Goal: Task Accomplishment & Management: Complete application form

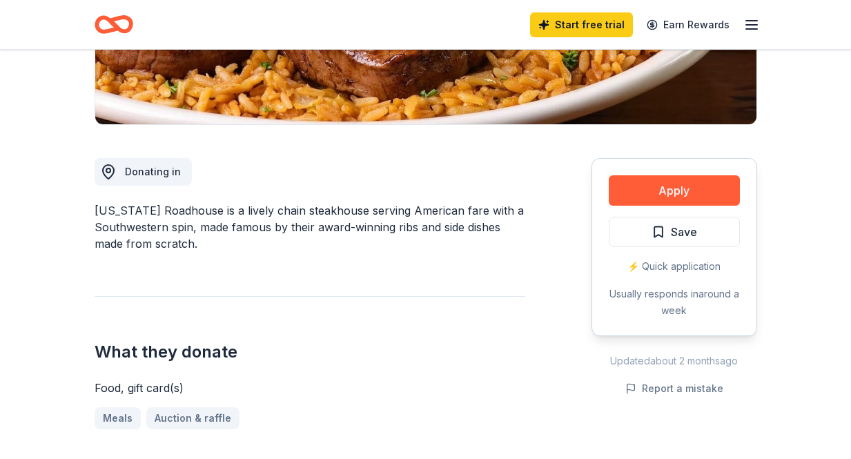
scroll to position [295, 0]
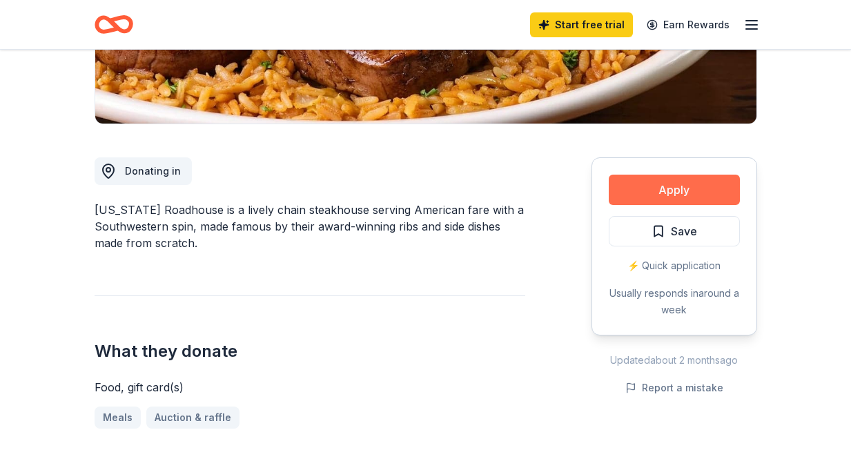
click at [662, 193] on button "Apply" at bounding box center [673, 190] width 131 height 30
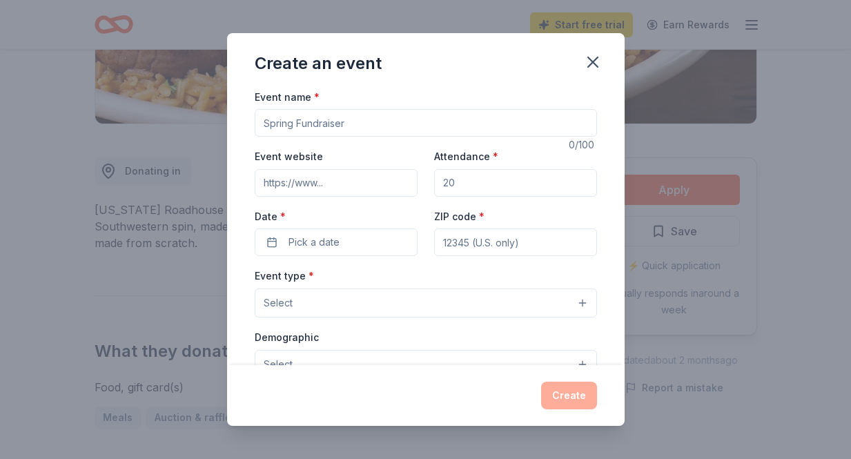
click at [368, 124] on input "Event name *" at bounding box center [426, 123] width 342 height 28
drag, startPoint x: 348, startPoint y: 121, endPoint x: 260, endPoint y: 119, distance: 87.6
click at [260, 119] on input "Healing For Haiti" at bounding box center [426, 123] width 342 height 28
type input "Haiti Fundraising Dinner and Auction"
click at [292, 185] on input "Event website" at bounding box center [336, 183] width 163 height 28
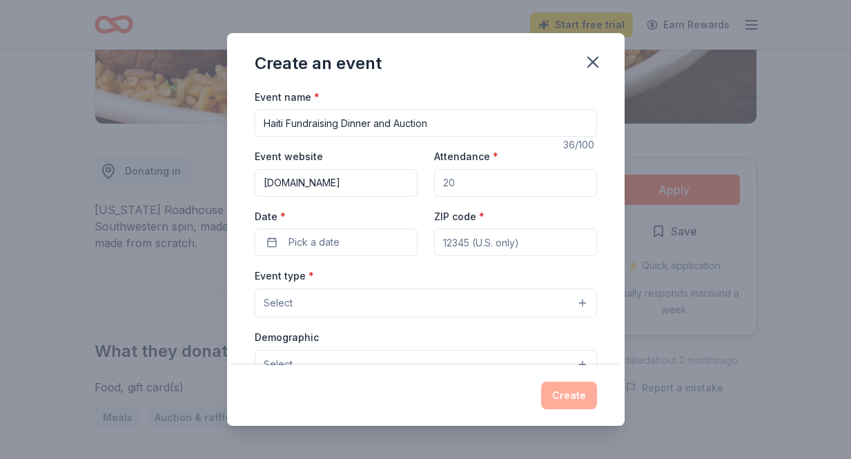
type input "www.5star-ministry.com"
click at [451, 181] on input "Attendance *" at bounding box center [515, 183] width 163 height 28
type input "200"
click at [331, 242] on span "Pick a date" at bounding box center [313, 242] width 51 height 17
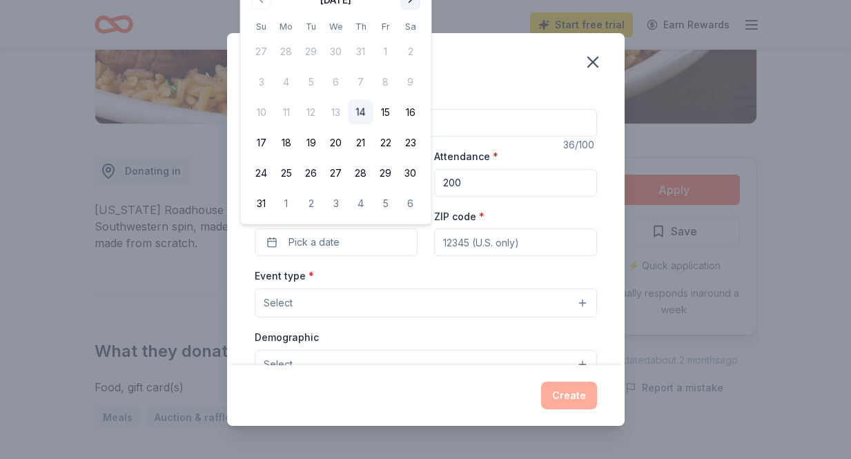
click at [413, 4] on button "Go to next month" at bounding box center [410, -1] width 19 height 19
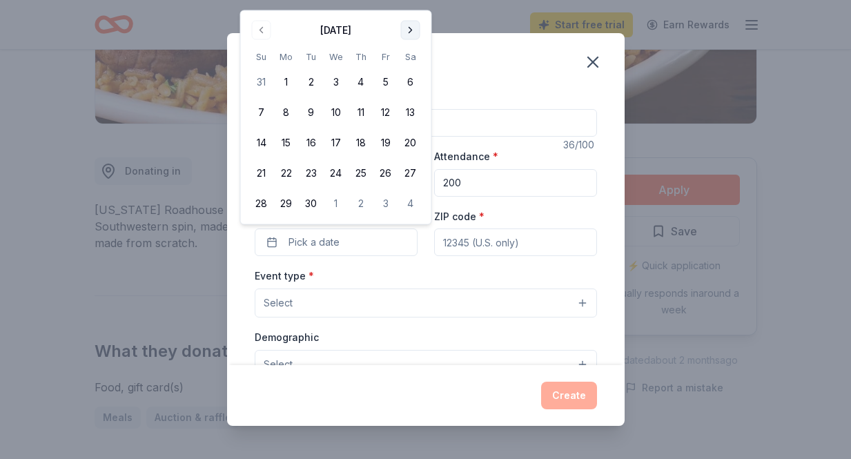
click at [410, 26] on button "Go to next month" at bounding box center [410, 30] width 19 height 19
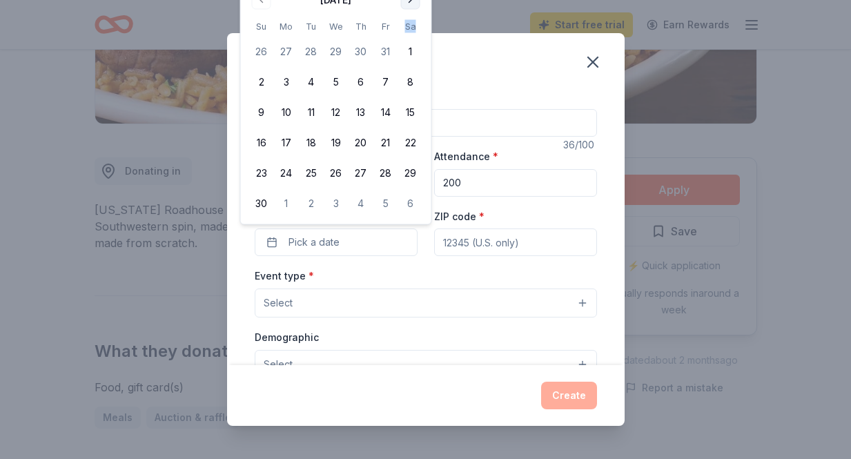
click at [410, 26] on th "Sa" at bounding box center [410, 26] width 25 height 14
click at [410, 4] on button "Go to next month" at bounding box center [410, -1] width 19 height 19
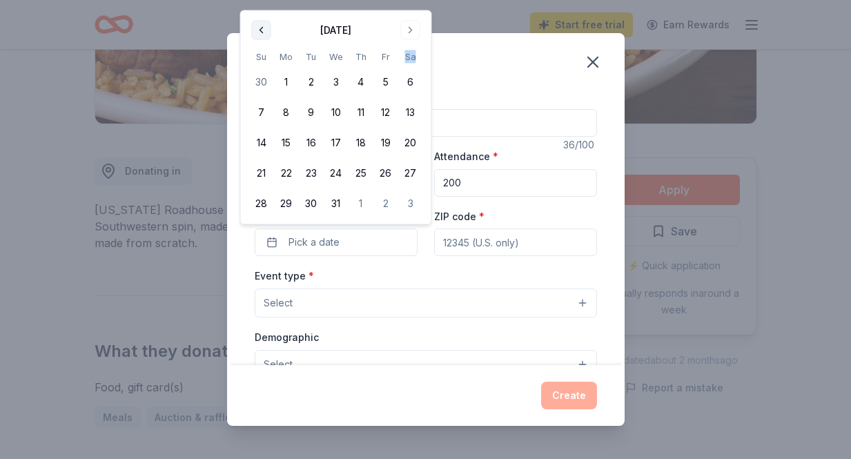
click at [258, 28] on button "Go to previous month" at bounding box center [261, 30] width 19 height 19
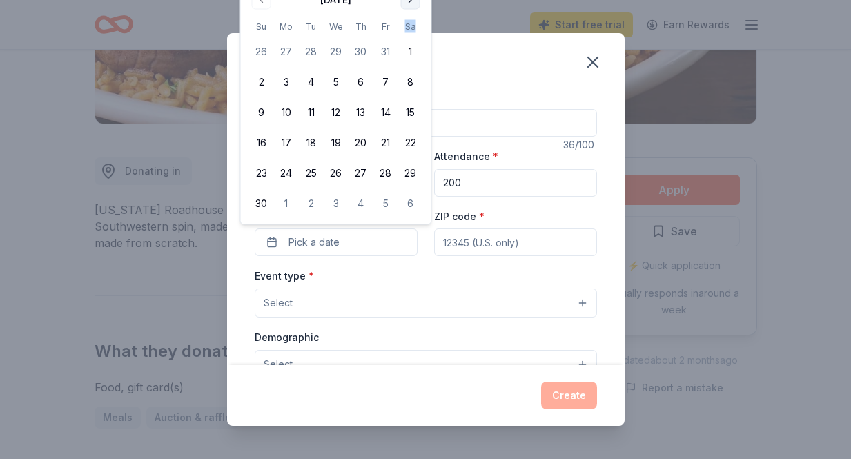
click at [410, 3] on button "Go to next month" at bounding box center [410, -1] width 19 height 19
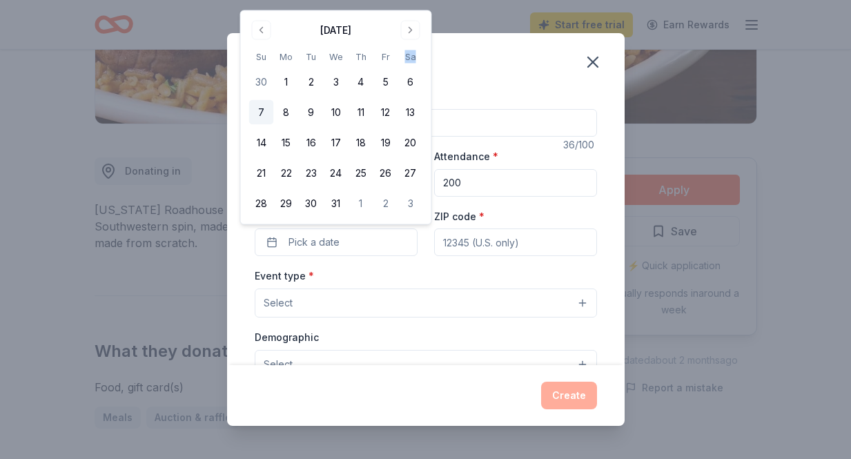
click at [263, 111] on button "7" at bounding box center [261, 112] width 25 height 25
click at [486, 239] on input "ZIP code *" at bounding box center [515, 242] width 163 height 28
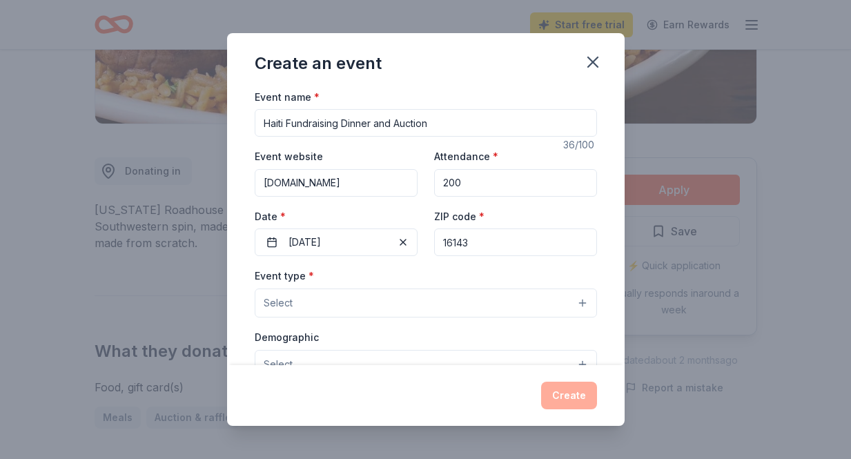
type input "16143"
click at [373, 300] on button "Select" at bounding box center [426, 302] width 342 height 29
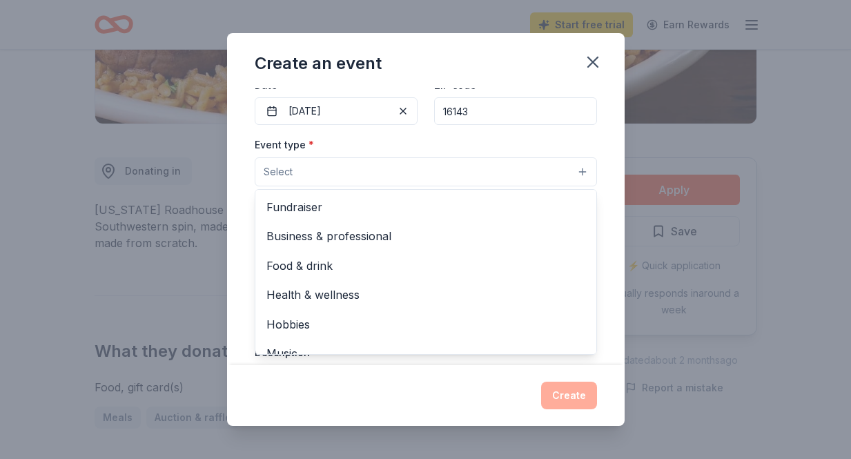
scroll to position [151, 0]
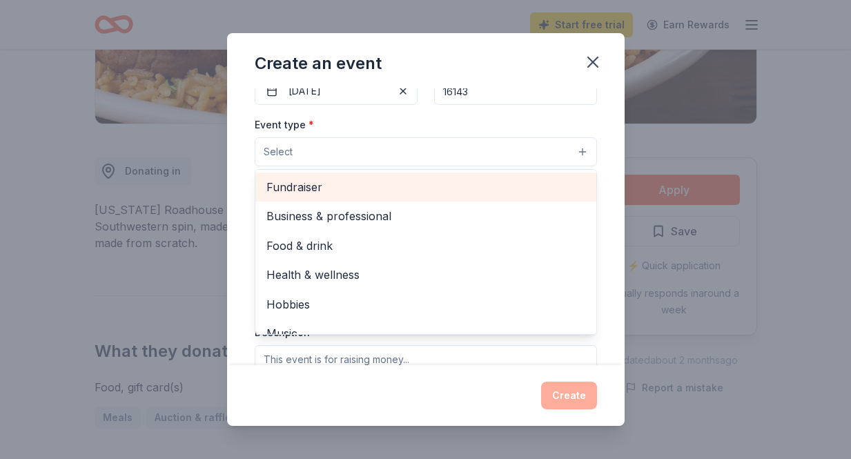
click at [309, 189] on span "Fundraiser" at bounding box center [425, 187] width 319 height 18
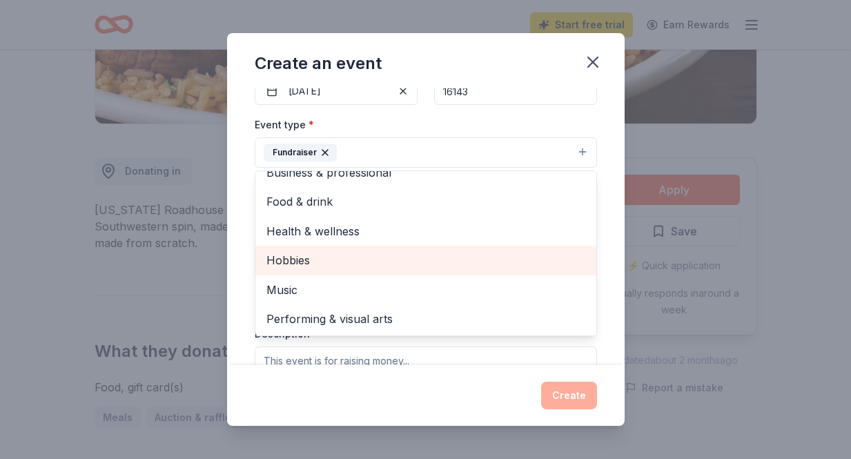
scroll to position [15, 0]
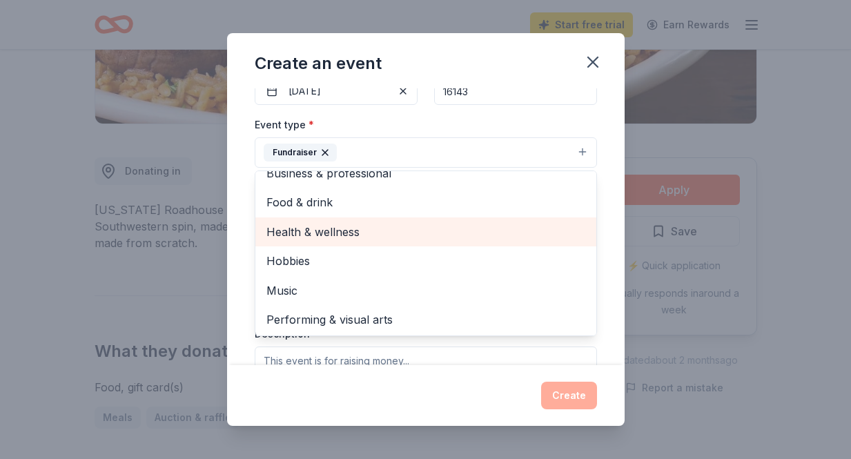
click at [449, 224] on span "Health & wellness" at bounding box center [425, 232] width 319 height 18
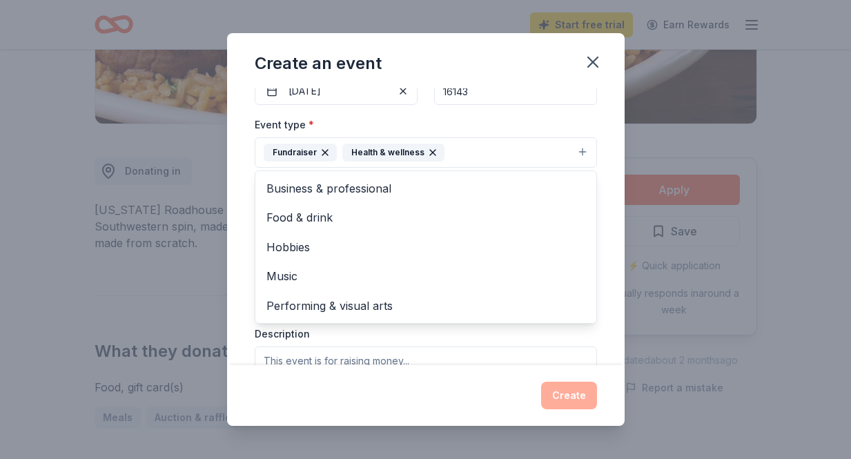
click at [239, 189] on div "Event name * Haiti Fundraising Dinner and Auction 36 /100 Event website www.5st…" at bounding box center [425, 226] width 397 height 277
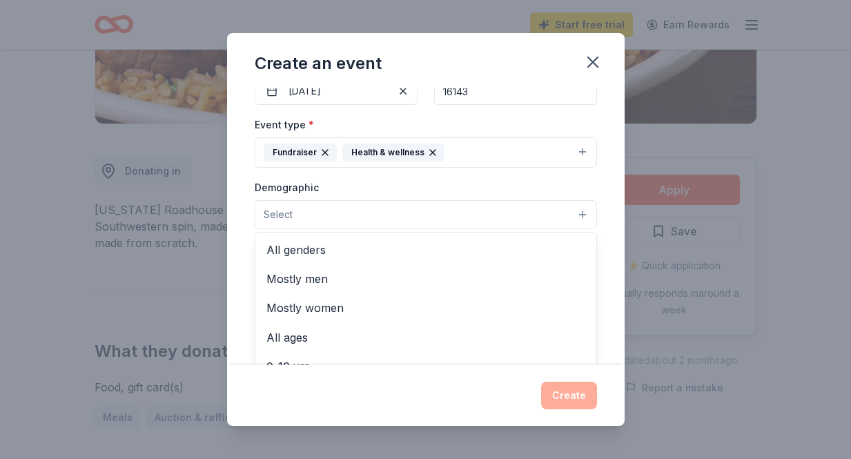
click at [308, 216] on button "Select" at bounding box center [426, 214] width 342 height 29
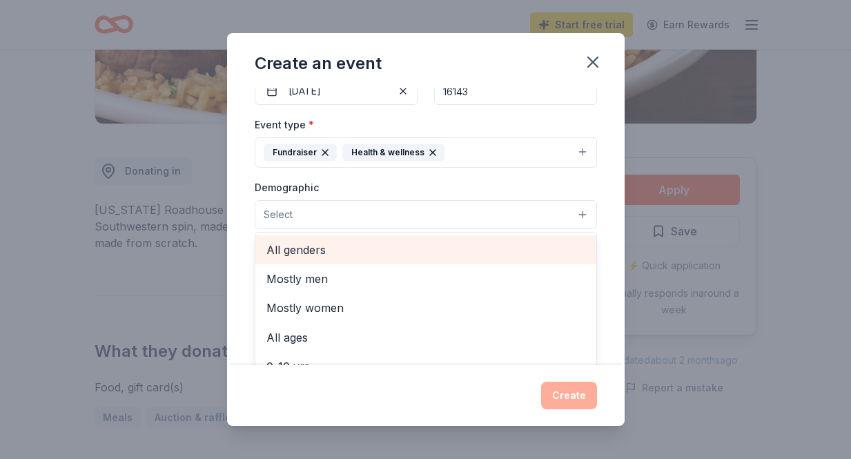
click at [310, 248] on span "All genders" at bounding box center [425, 250] width 319 height 18
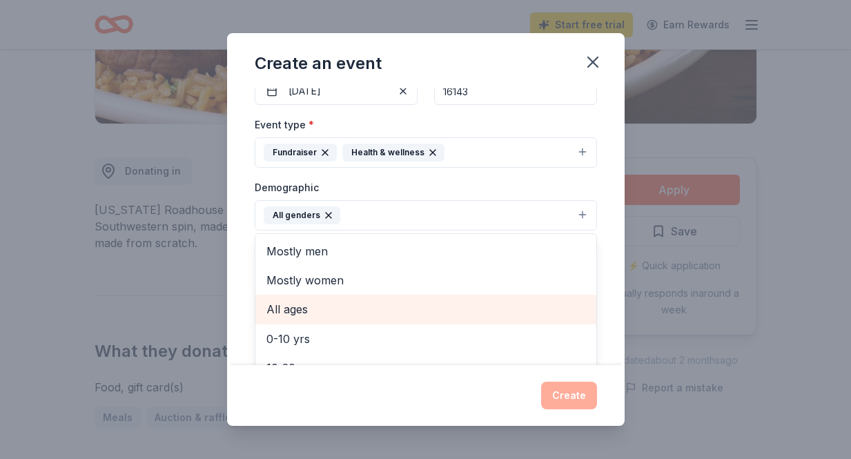
click at [295, 306] on span "All ages" at bounding box center [425, 309] width 319 height 18
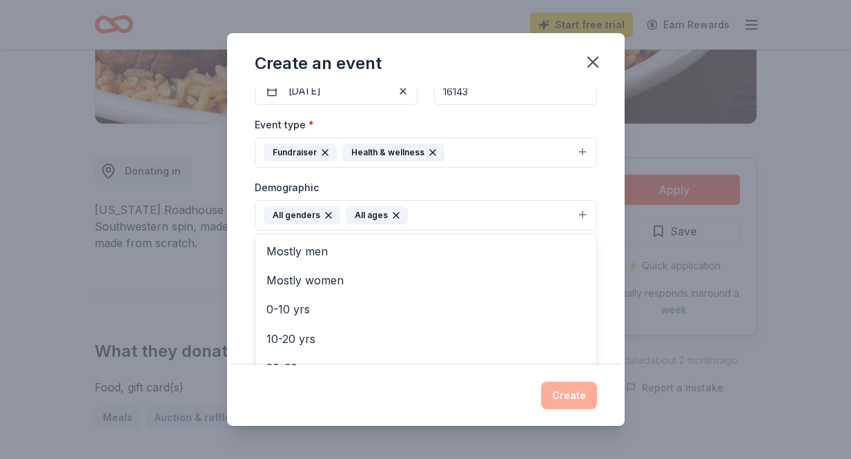
click at [241, 250] on div "Event name * Haiti Fundraising Dinner and Auction 36 /100 Event website www.5st…" at bounding box center [425, 226] width 397 height 277
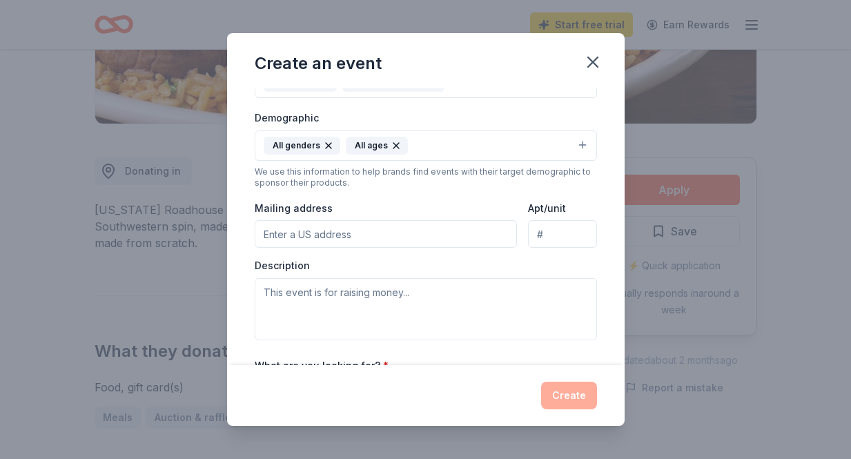
scroll to position [234, 0]
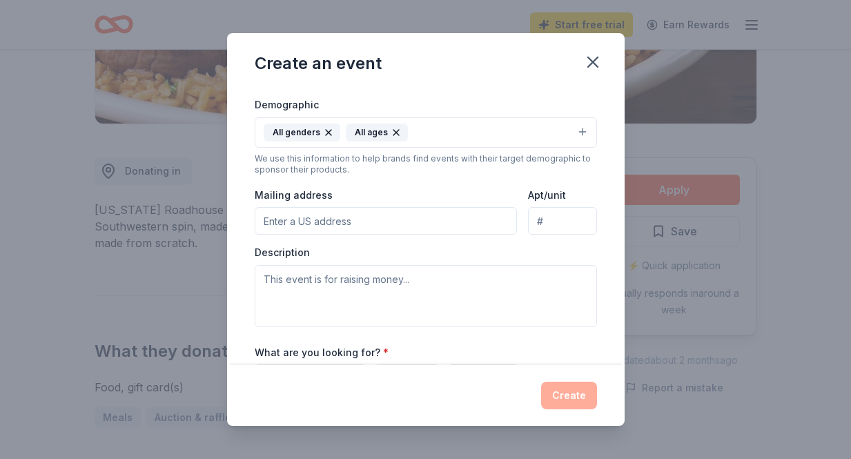
click at [316, 222] on input "Mailing address" at bounding box center [386, 221] width 263 height 28
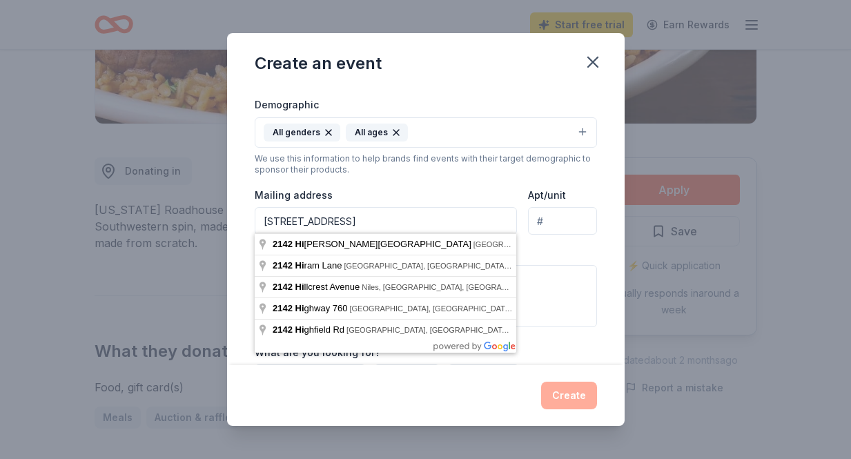
type input "2142 High Hill Road, Pulaski, PA, 16143"
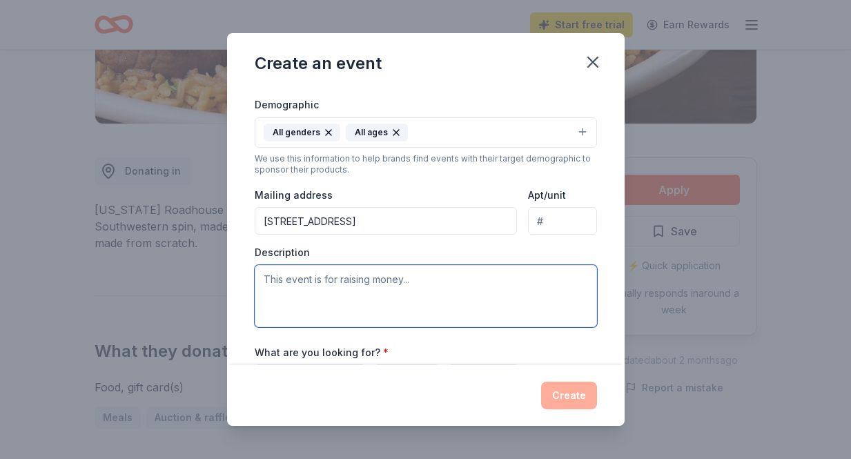
click at [361, 278] on textarea at bounding box center [426, 296] width 342 height 62
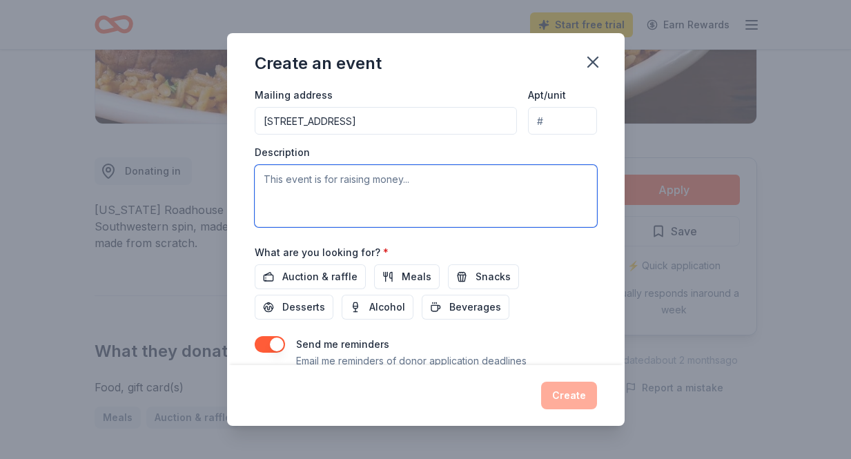
scroll to position [336, 0]
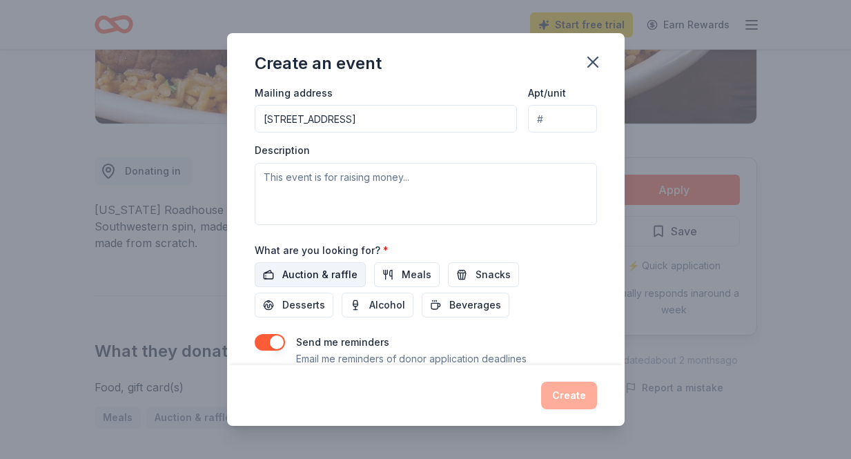
click at [324, 273] on span "Auction & raffle" at bounding box center [319, 274] width 75 height 17
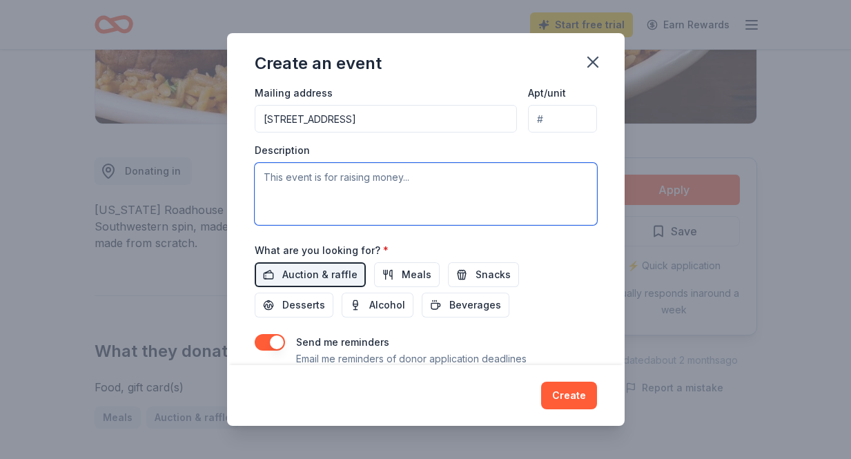
click at [349, 174] on textarea at bounding box center [426, 194] width 342 height 62
type textarea "This is our 4th annual fundraising"
drag, startPoint x: 428, startPoint y: 174, endPoint x: 255, endPoint y: 169, distance: 172.5
click at [255, 169] on textarea "This is our 4th annual fundraising" at bounding box center [426, 194] width 342 height 62
paste textarea "On Sunday, December 7, 2025, 5 STAR Global Ministry and Haitian Sensation will …"
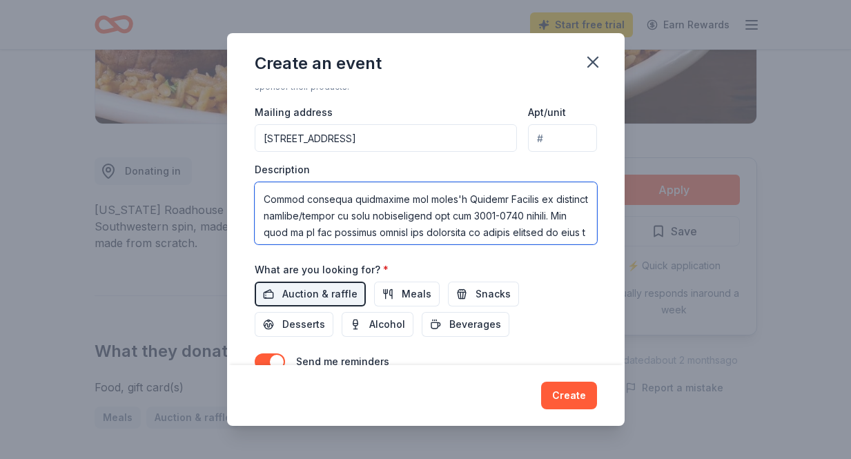
scroll to position [213, 0]
drag, startPoint x: 261, startPoint y: 212, endPoint x: 330, endPoint y: 215, distance: 69.1
click at [330, 215] on textarea at bounding box center [426, 213] width 342 height 62
drag, startPoint x: 302, startPoint y: 212, endPoint x: 517, endPoint y: 212, distance: 214.5
click at [517, 212] on textarea at bounding box center [426, 213] width 342 height 62
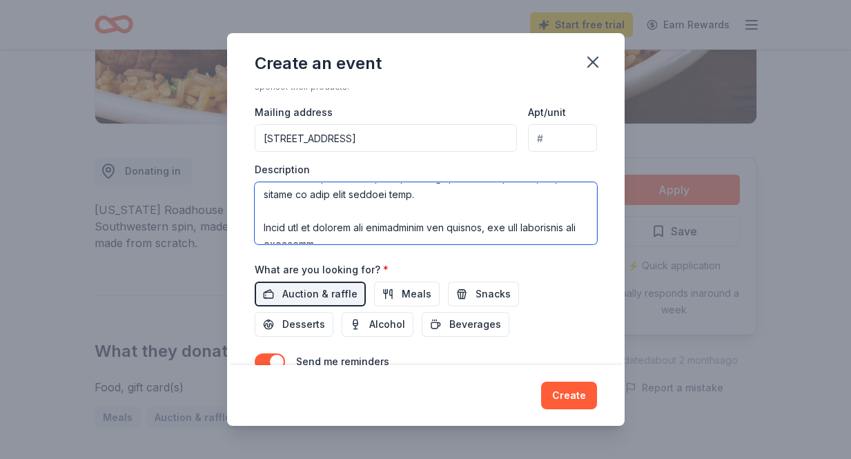
scroll to position [753, 0]
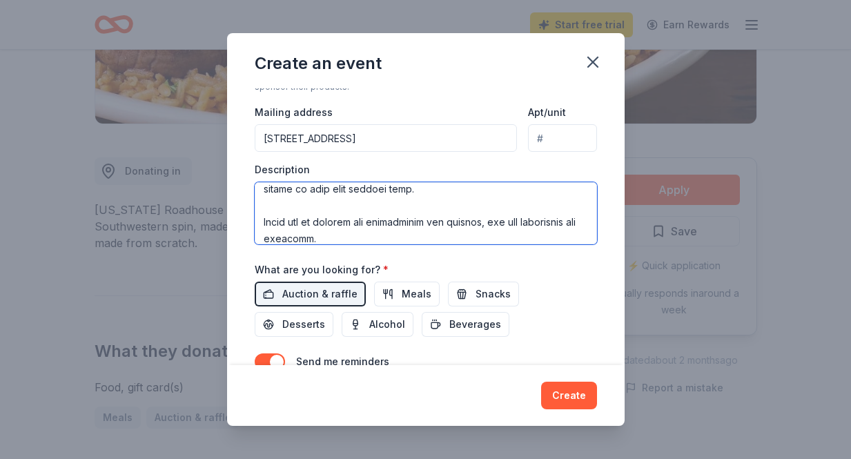
drag, startPoint x: 300, startPoint y: 204, endPoint x: 365, endPoint y: 204, distance: 64.8
click at [365, 204] on textarea at bounding box center [426, 213] width 342 height 62
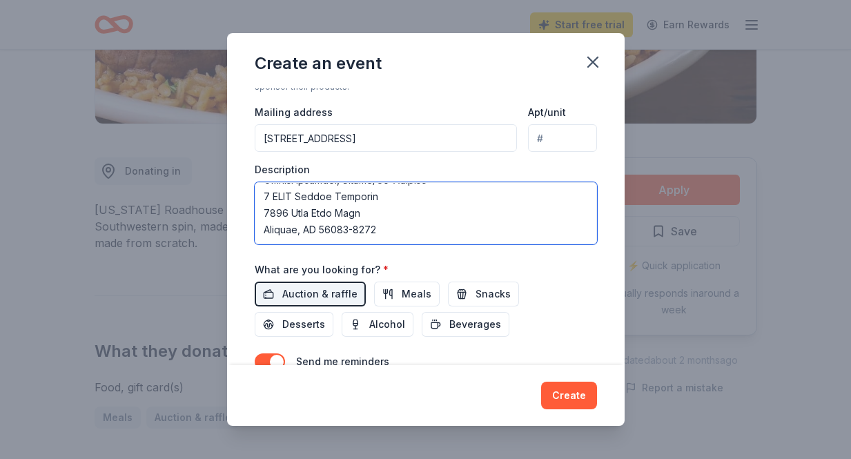
scroll to position [861, 0]
type textarea "On Sunday, December 7, 2025, 5 STAR Global Ministry and Haitian Sensation will …"
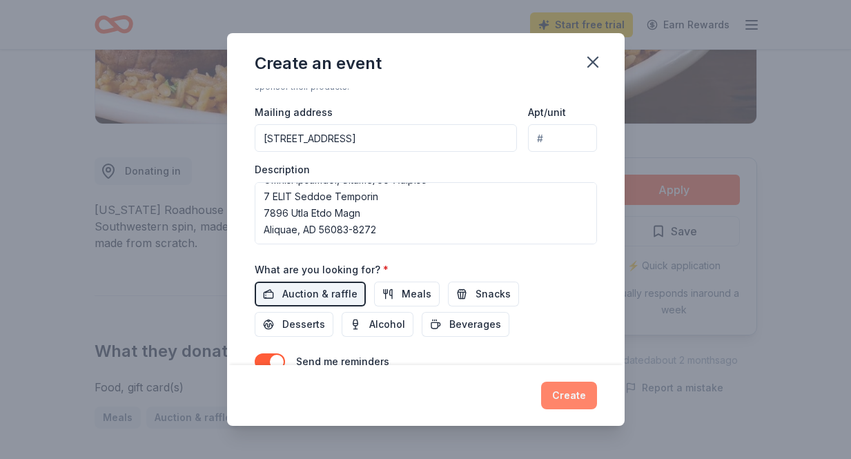
click at [566, 393] on button "Create" at bounding box center [569, 395] width 56 height 28
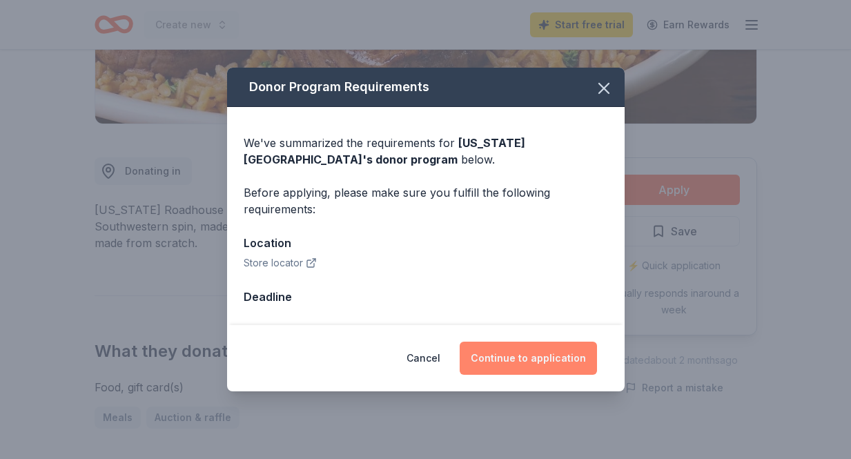
click at [508, 361] on button "Continue to application" at bounding box center [527, 357] width 137 height 33
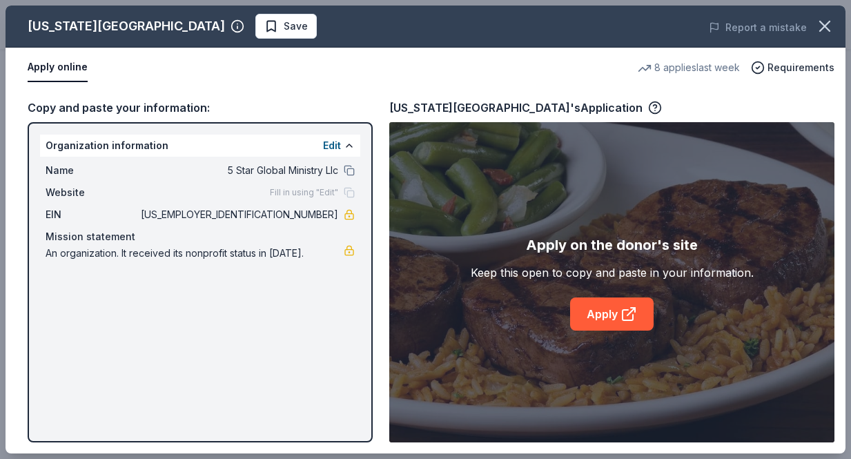
click at [601, 317] on div "Texas Roadhouse Save Report a mistake Apply online 8 applies last week Requirem…" at bounding box center [426, 230] width 840 height 448
click at [602, 319] on div "Texas Roadhouse Save Report a mistake Apply online 8 applies last week Requirem…" at bounding box center [426, 230] width 840 height 448
click at [351, 148] on div "Texas Roadhouse Save Report a mistake Apply online 8 applies last week Requirem…" at bounding box center [426, 230] width 840 height 448
click at [595, 319] on div "Texas Roadhouse Save Report a mistake Apply online 8 applies last week Requirem…" at bounding box center [426, 230] width 840 height 448
click at [615, 308] on div "Texas Roadhouse Save Report a mistake Apply online 8 applies last week Requirem…" at bounding box center [426, 230] width 840 height 448
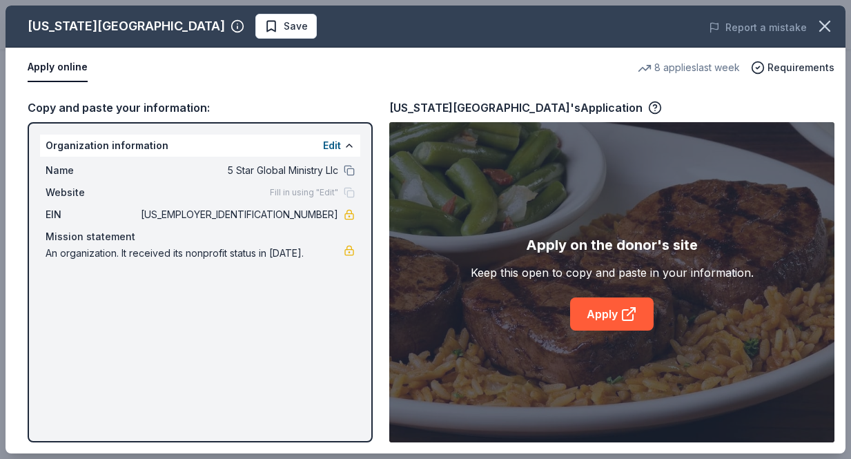
click at [199, 23] on div "Texas Roadhouse Save Report a mistake Apply online 8 applies last week Requirem…" at bounding box center [426, 230] width 840 height 448
click at [52, 65] on div "Texas Roadhouse Save Report a mistake Apply online 8 applies last week Requirem…" at bounding box center [426, 230] width 840 height 448
click at [332, 143] on div "Texas Roadhouse Save Report a mistake Apply online 8 applies last week Requirem…" at bounding box center [426, 230] width 840 height 448
click at [348, 145] on div "Texas Roadhouse Save Report a mistake Apply online 8 applies last week Requirem…" at bounding box center [426, 230] width 840 height 448
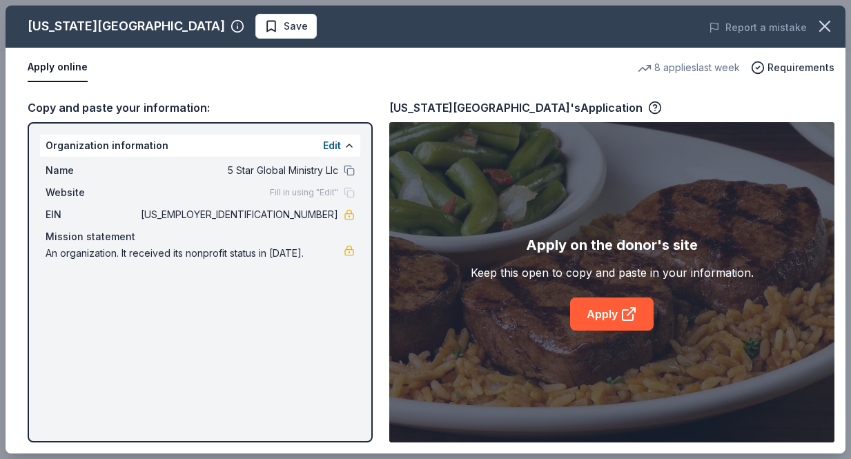
click at [187, 112] on div "Texas Roadhouse Save Report a mistake Apply online 8 applies last week Requirem…" at bounding box center [426, 230] width 840 height 448
click at [339, 147] on div "Texas Roadhouse Save Report a mistake Apply online 8 applies last week Requirem…" at bounding box center [426, 230] width 840 height 448
click at [332, 145] on div "Texas Roadhouse Save Report a mistake Apply online 8 applies last week Requirem…" at bounding box center [426, 230] width 840 height 448
click at [344, 144] on div "Texas Roadhouse Save Report a mistake Apply online 8 applies last week Requirem…" at bounding box center [426, 230] width 840 height 448
click at [350, 144] on div "Texas Roadhouse Save Report a mistake Apply online 8 applies last week Requirem…" at bounding box center [426, 230] width 840 height 448
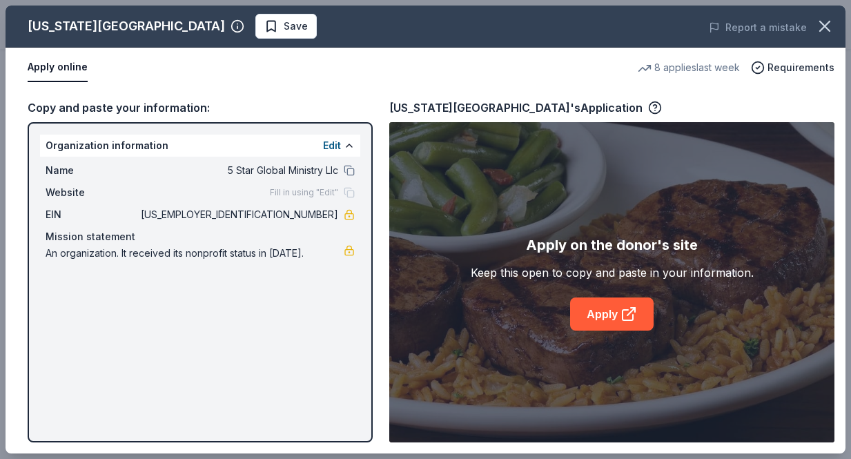
click at [350, 144] on div "Texas Roadhouse Save Report a mistake Apply online 8 applies last week Requirem…" at bounding box center [426, 230] width 840 height 448
click at [346, 217] on div "Texas Roadhouse Save Report a mistake Apply online 8 applies last week Requirem…" at bounding box center [426, 230] width 840 height 448
click at [348, 188] on div "Texas Roadhouse Save Report a mistake Apply online 8 applies last week Requirem…" at bounding box center [426, 230] width 840 height 448
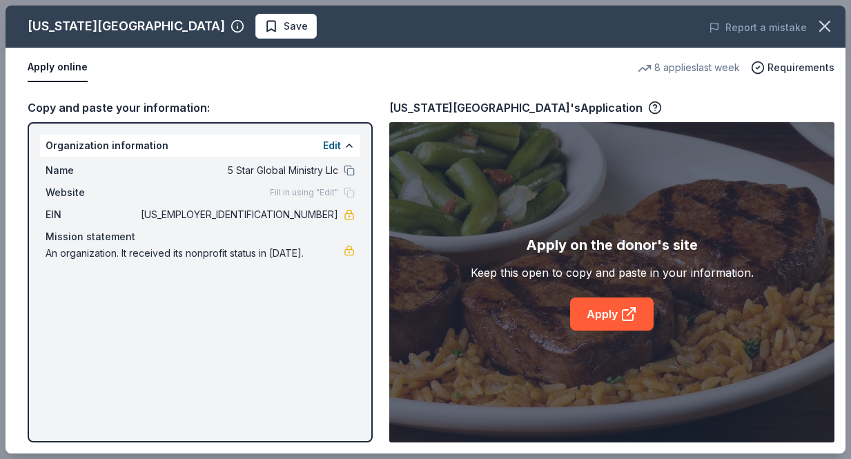
click at [328, 143] on div "Texas Roadhouse Save Report a mistake Apply online 8 applies last week Requirem…" at bounding box center [426, 230] width 840 height 448
drag, startPoint x: 328, startPoint y: 143, endPoint x: 340, endPoint y: 102, distance: 42.4
click at [329, 125] on div "Texas Roadhouse Save Report a mistake Apply online 8 applies last week Requirem…" at bounding box center [426, 230] width 840 height 448
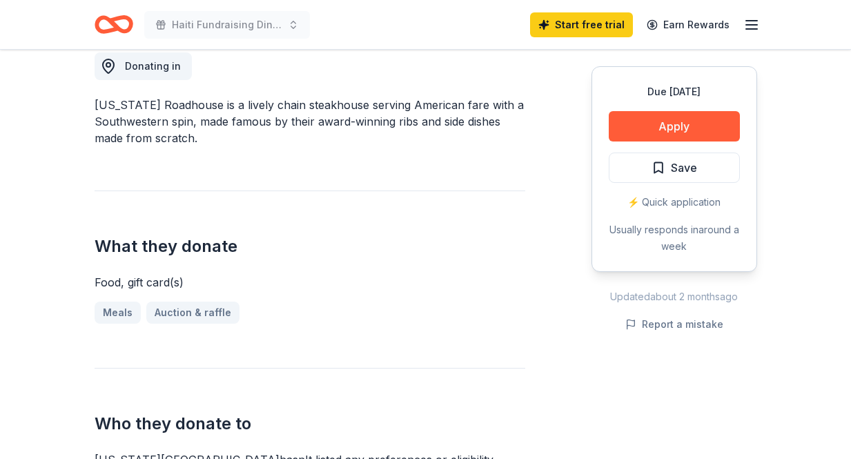
scroll to position [323, 0]
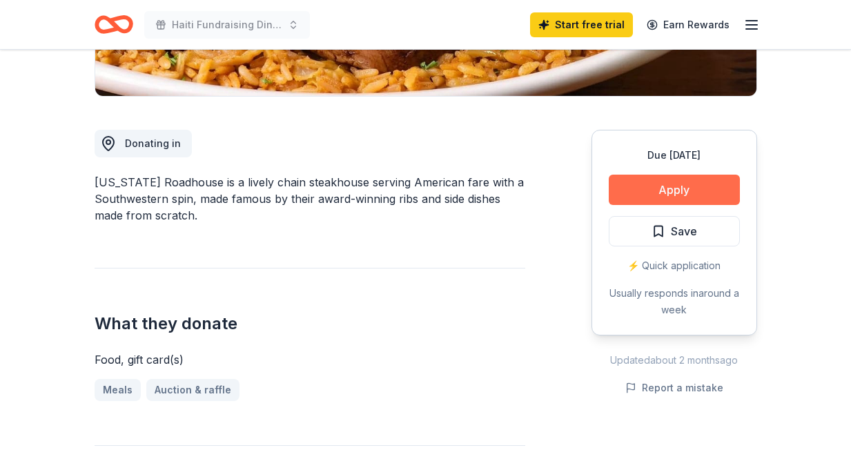
click at [664, 195] on button "Apply" at bounding box center [673, 190] width 131 height 30
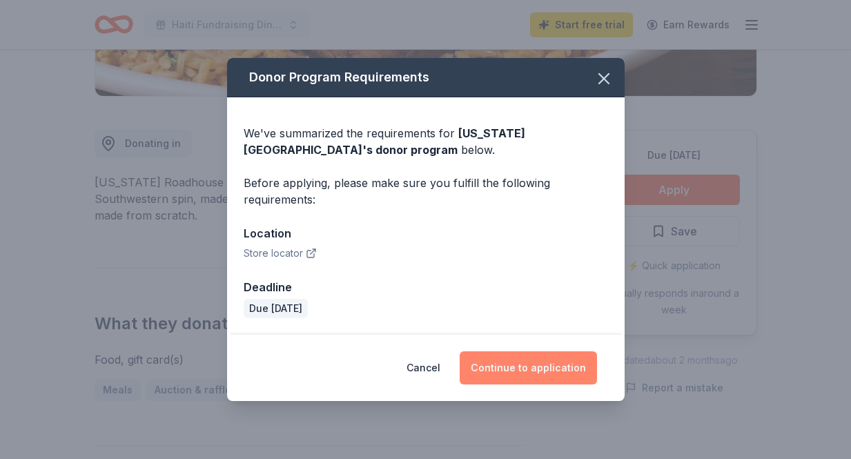
click at [517, 365] on button "Continue to application" at bounding box center [527, 367] width 137 height 33
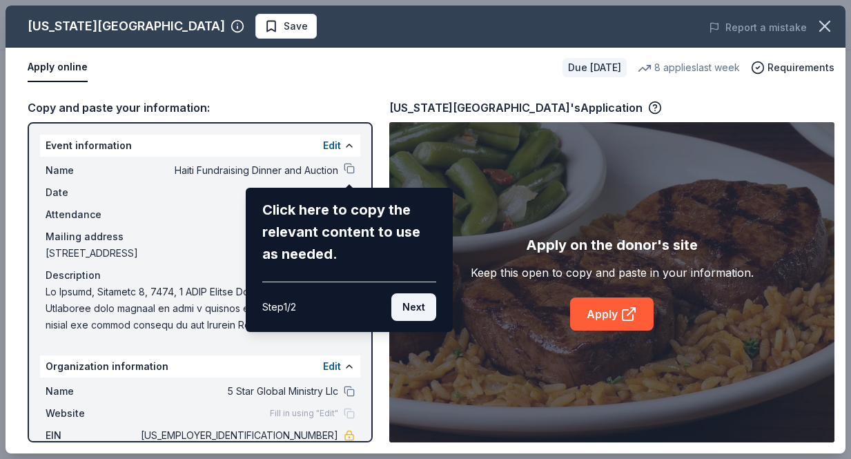
click at [415, 310] on button "Next" at bounding box center [413, 307] width 45 height 28
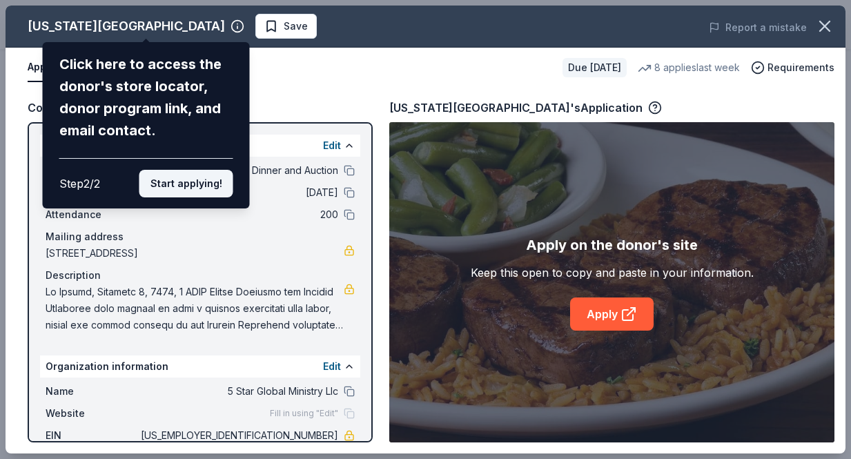
click at [206, 170] on button "Start applying!" at bounding box center [186, 184] width 94 height 28
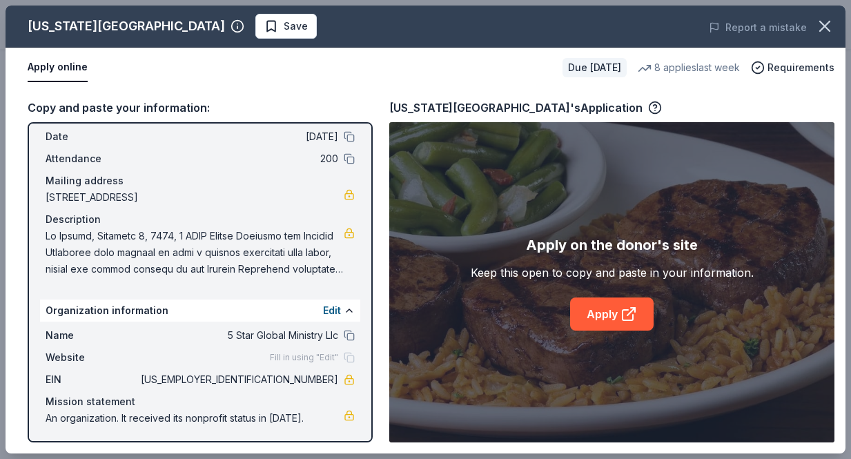
scroll to position [55, 0]
click at [785, 68] on span "Requirements" at bounding box center [800, 67] width 67 height 17
click at [365, 77] on div "Apply online" at bounding box center [290, 67] width 524 height 29
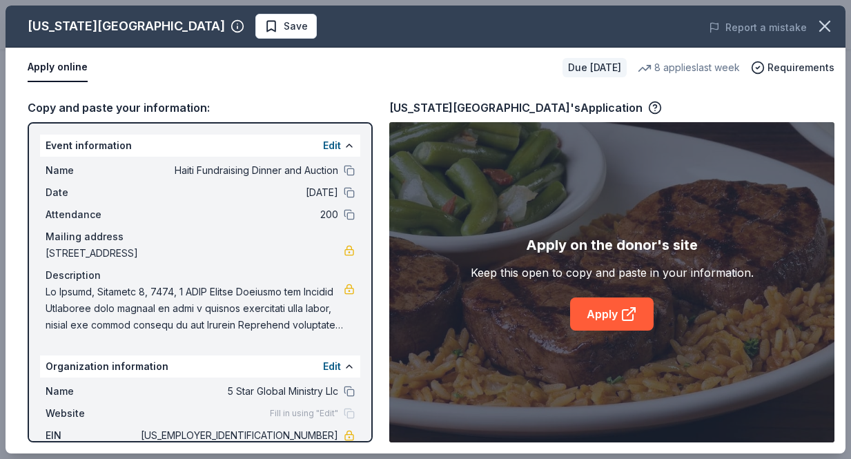
scroll to position [0, 0]
click at [264, 28] on span "Save" at bounding box center [285, 26] width 43 height 17
click at [824, 23] on icon "button" at bounding box center [824, 26] width 19 height 19
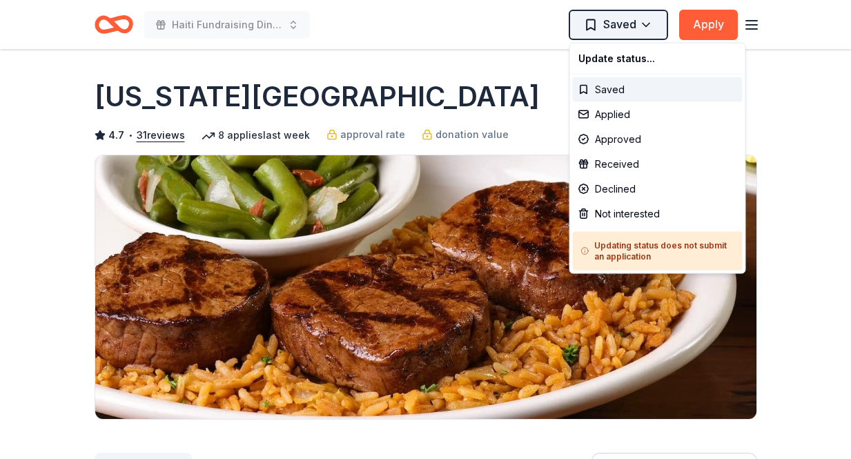
click at [654, 26] on html "Haiti Fundraising Dinner and Auction Saved Apply Due in 85 days Share Texas Roa…" at bounding box center [425, 229] width 851 height 459
click at [617, 113] on div "Applied" at bounding box center [658, 114] width 170 height 25
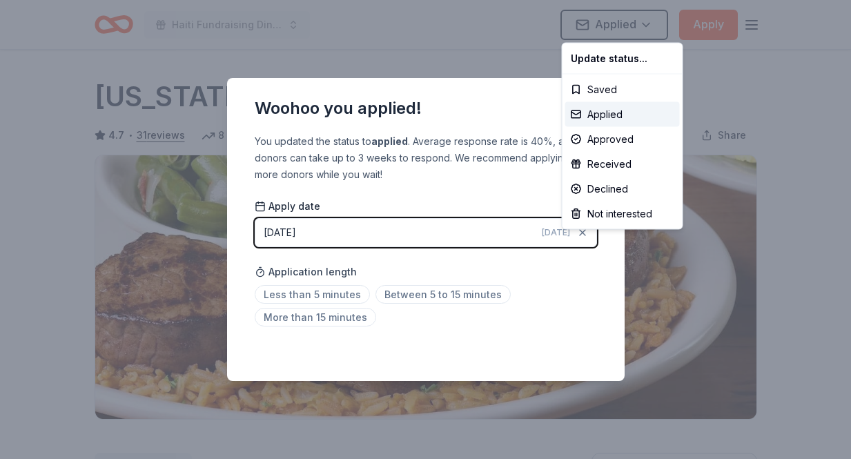
click at [513, 159] on html "Haiti Fundraising Dinner and Auction Applied Apply Due in 85 days Share Texas R…" at bounding box center [425, 229] width 851 height 459
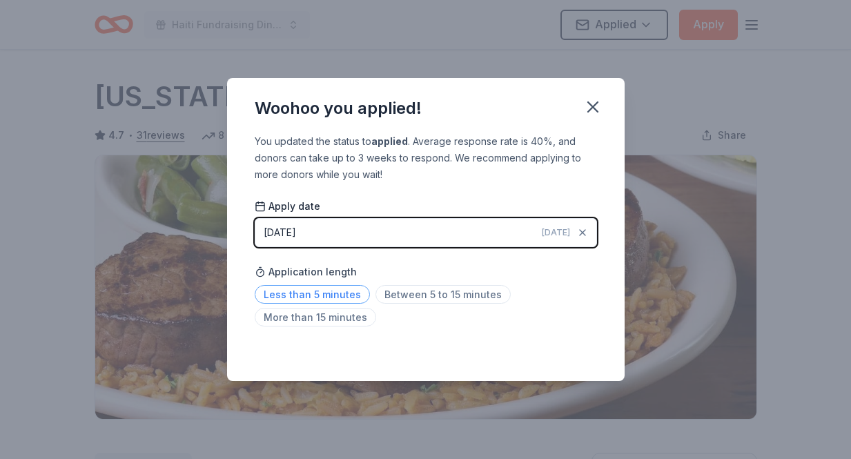
click at [346, 299] on span "Less than 5 minutes" at bounding box center [312, 294] width 115 height 19
click at [595, 108] on icon "button" at bounding box center [592, 106] width 19 height 19
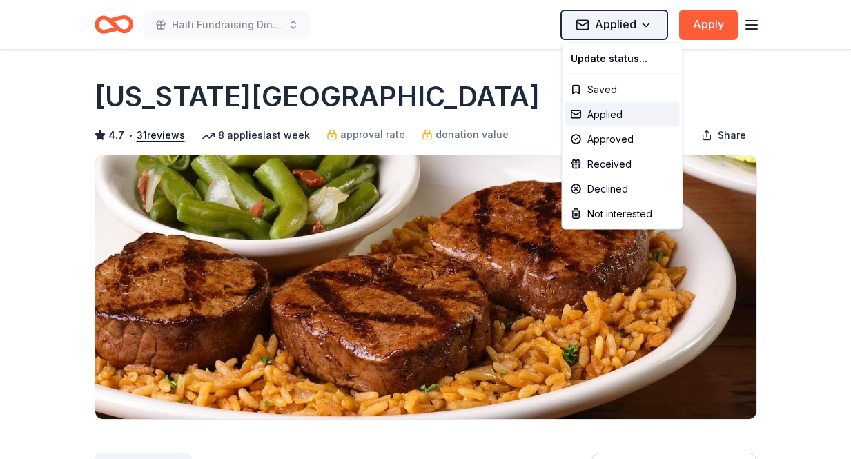
click at [655, 30] on html "Haiti Fundraising Dinner and Auction Applied Apply Due in 85 days Share Texas R…" at bounding box center [425, 229] width 851 height 459
click at [604, 90] on div "Saved" at bounding box center [622, 89] width 115 height 25
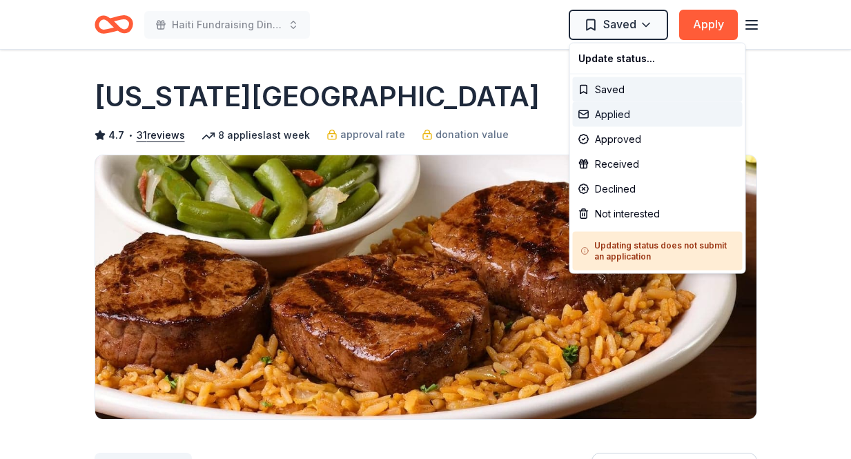
click at [601, 114] on div "Applied" at bounding box center [658, 114] width 170 height 25
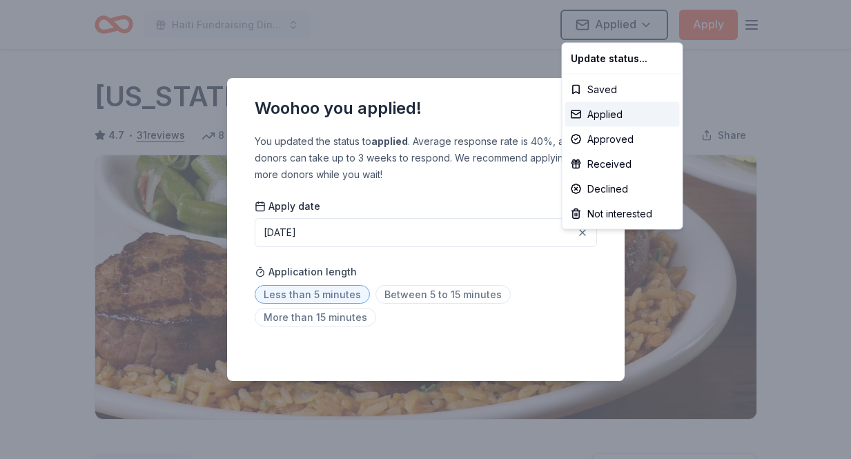
click at [734, 60] on html "Haiti Fundraising Dinner and Auction Applied Apply Due in 85 days Share Texas R…" at bounding box center [425, 229] width 851 height 459
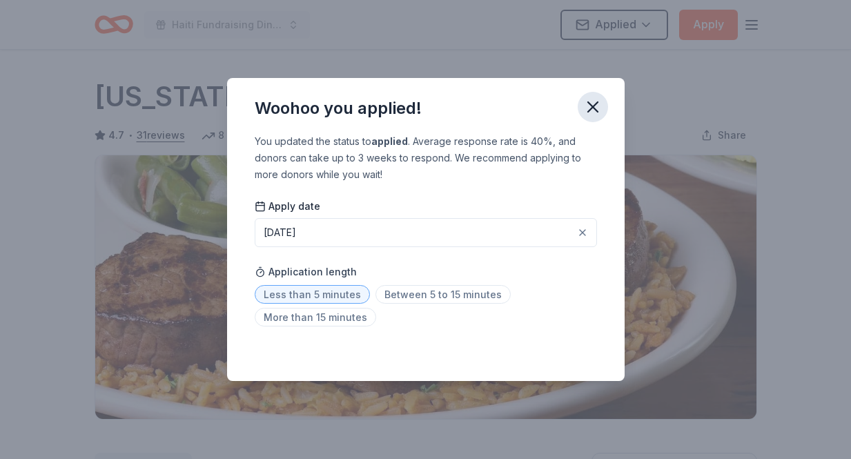
click at [595, 106] on icon "button" at bounding box center [592, 106] width 19 height 19
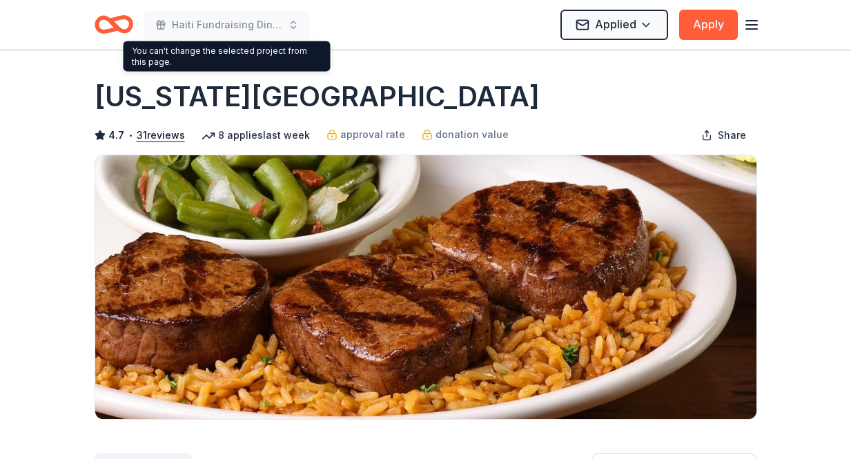
click at [119, 20] on icon "Home" at bounding box center [114, 24] width 39 height 32
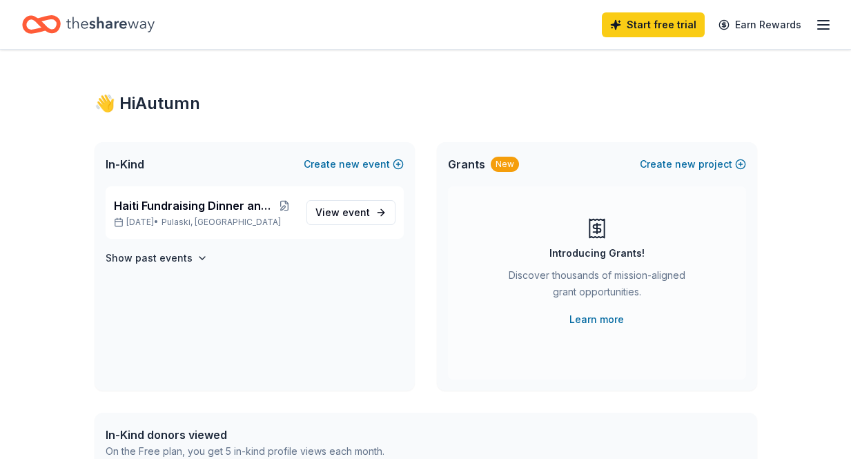
scroll to position [1, 0]
click at [189, 259] on button "Show past events" at bounding box center [157, 258] width 102 height 17
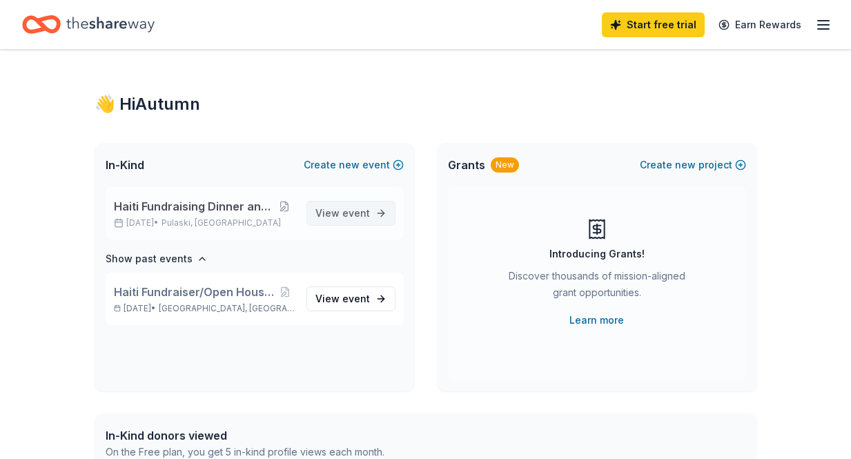
click at [368, 212] on span "event" at bounding box center [356, 213] width 28 height 12
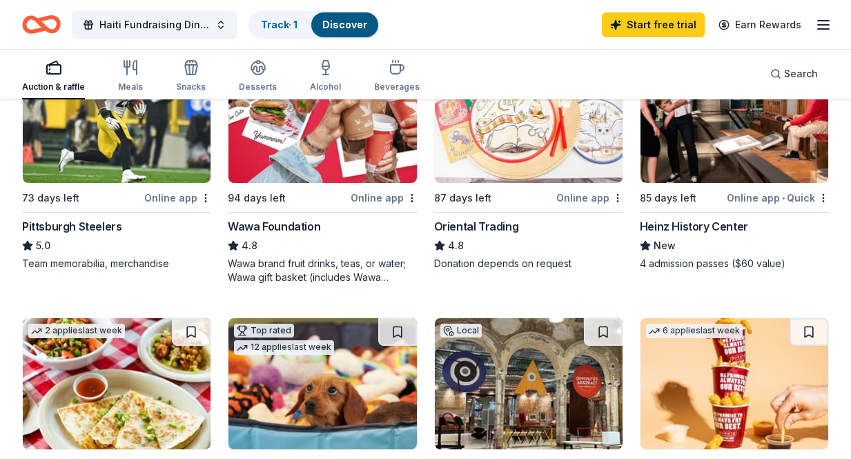
scroll to position [199, 0]
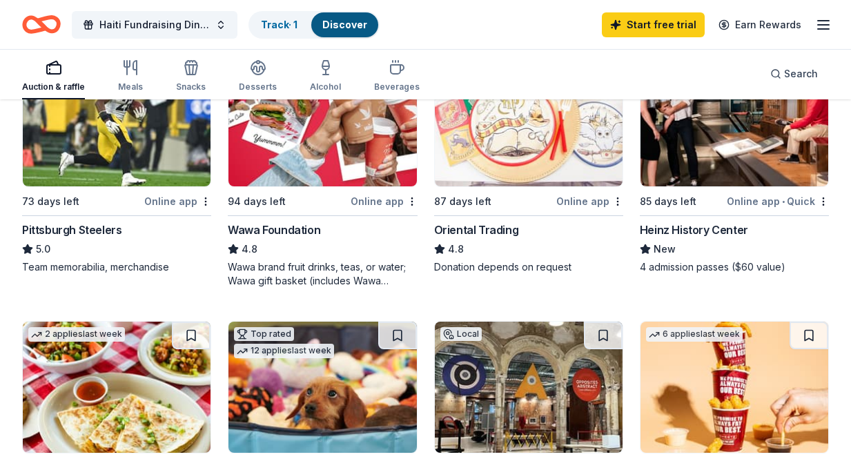
click at [707, 230] on div "Heinz History Center" at bounding box center [693, 229] width 108 height 17
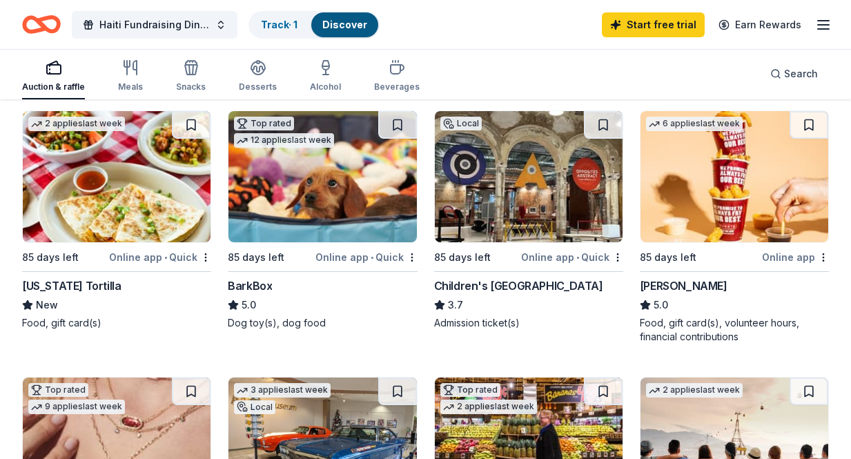
scroll to position [410, 0]
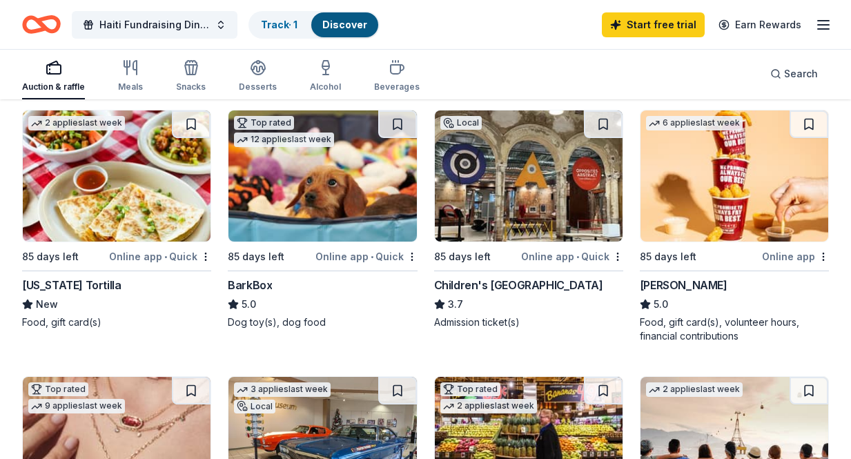
click at [513, 282] on div "Children's [GEOGRAPHIC_DATA]" at bounding box center [518, 285] width 169 height 17
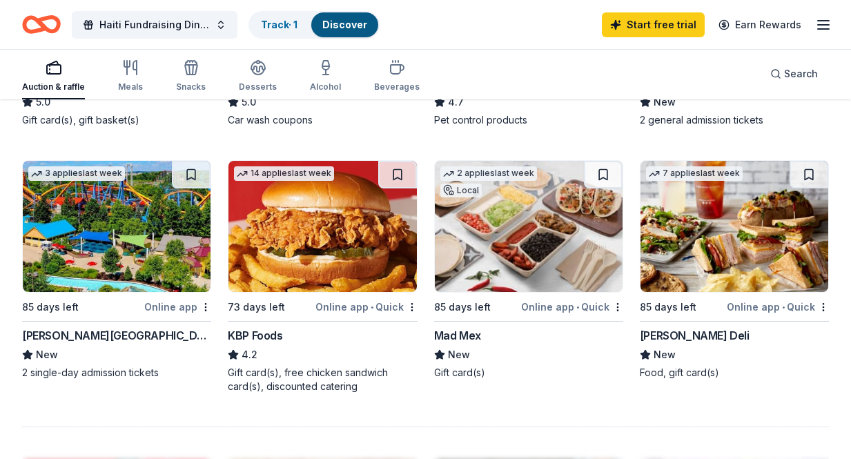
scroll to position [1157, 0]
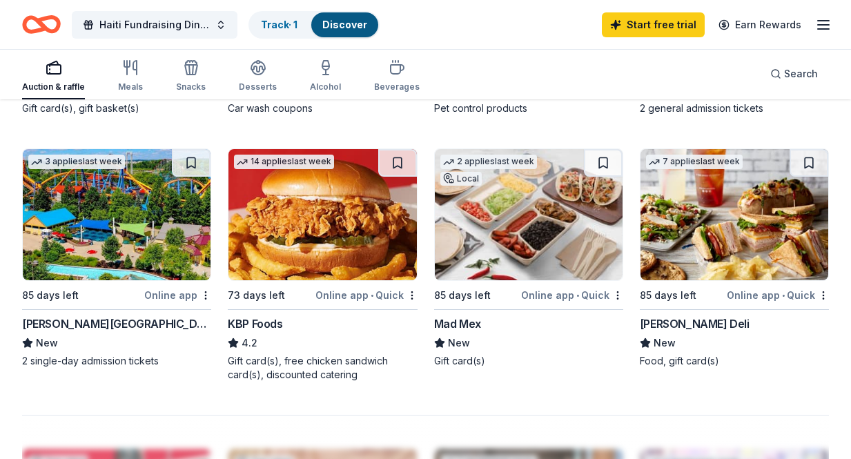
click at [657, 315] on div "McAlister's Deli" at bounding box center [694, 323] width 110 height 17
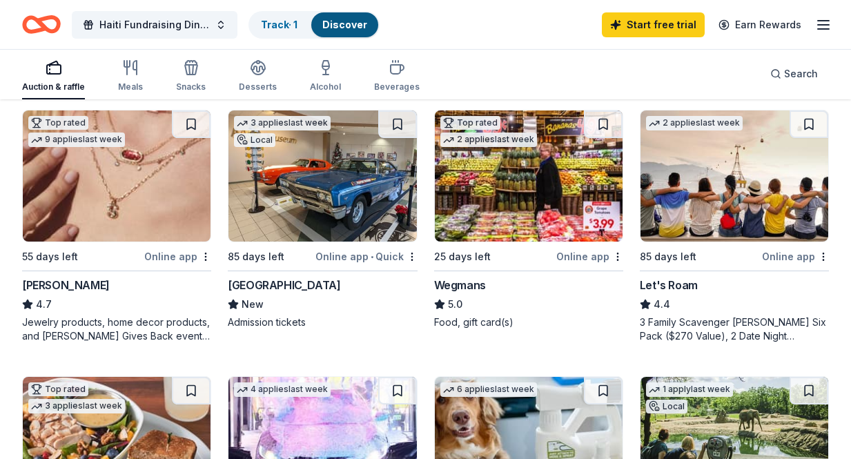
scroll to position [547, 0]
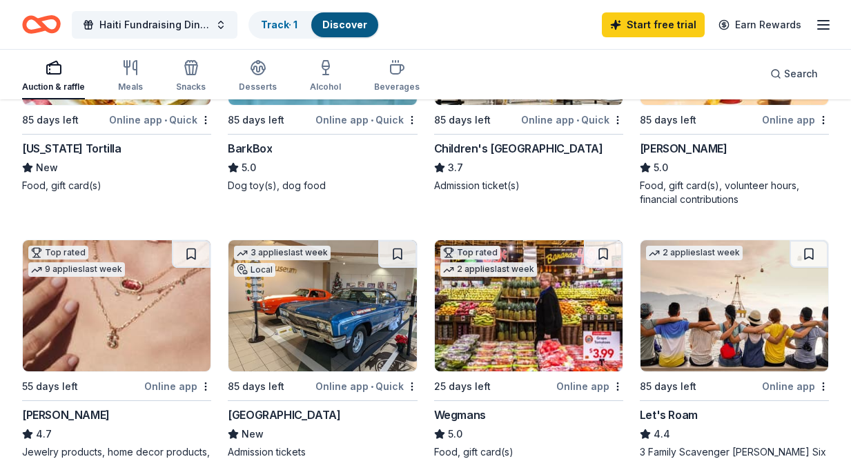
click at [554, 147] on div "Children's [GEOGRAPHIC_DATA]" at bounding box center [518, 148] width 169 height 17
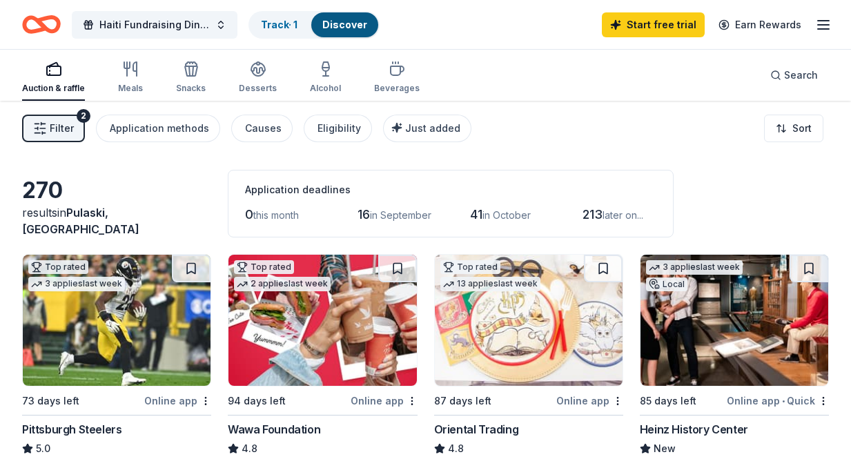
scroll to position [0, 0]
click at [173, 128] on div "Application methods" at bounding box center [159, 128] width 99 height 17
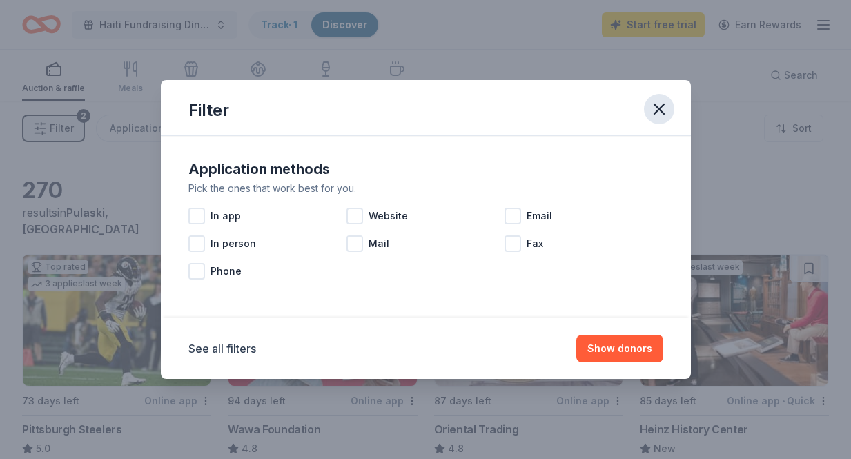
click at [664, 105] on icon "button" at bounding box center [658, 108] width 19 height 19
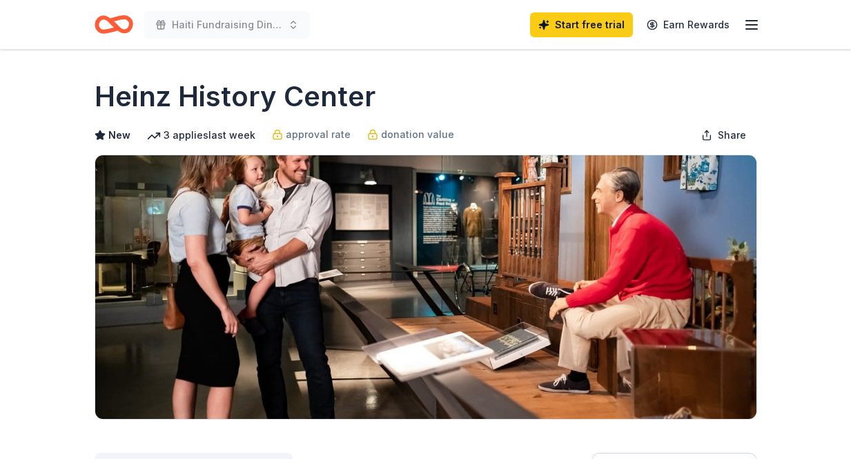
scroll to position [233, 0]
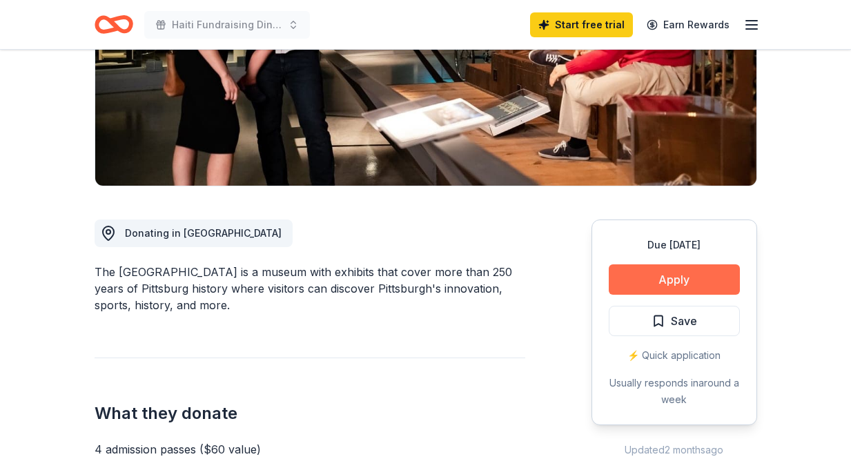
click at [697, 281] on button "Apply" at bounding box center [673, 279] width 131 height 30
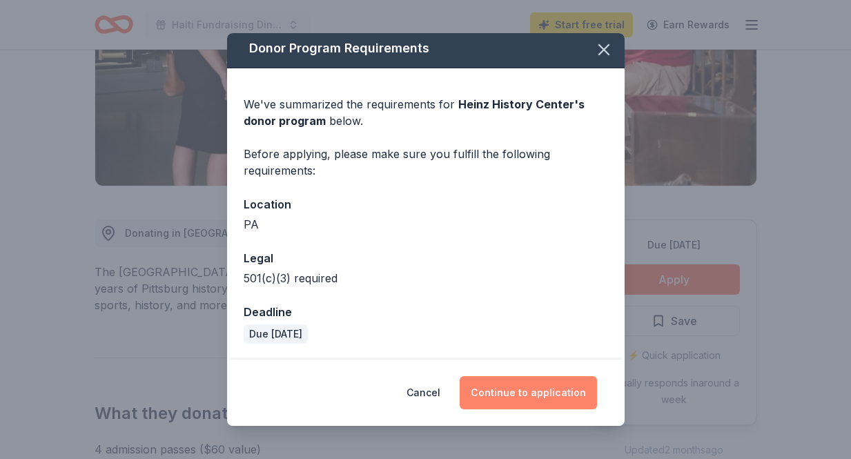
scroll to position [3, 0]
click at [509, 399] on button "Continue to application" at bounding box center [527, 392] width 137 height 33
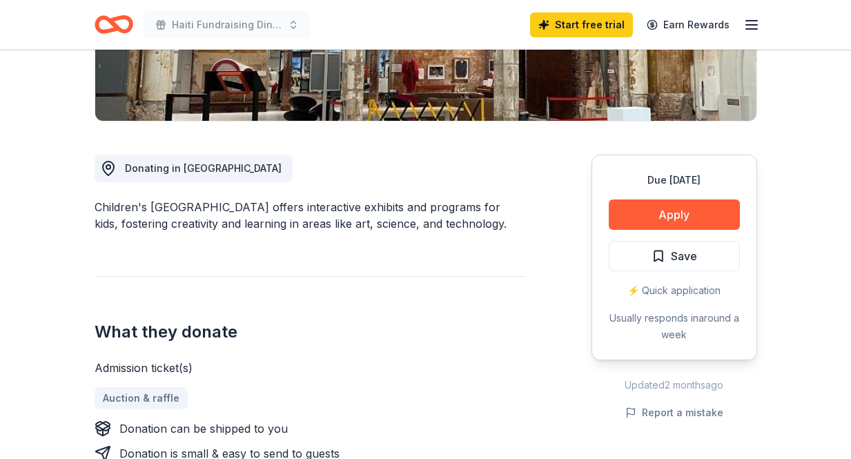
scroll to position [285, 0]
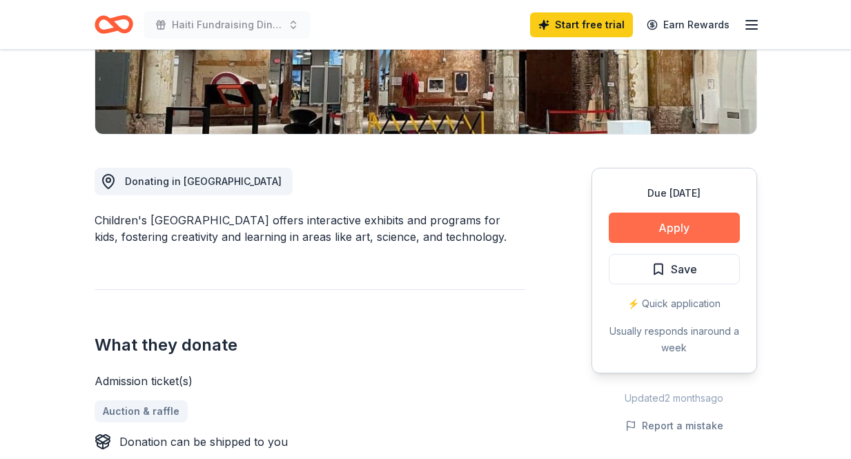
click at [684, 226] on button "Apply" at bounding box center [673, 227] width 131 height 30
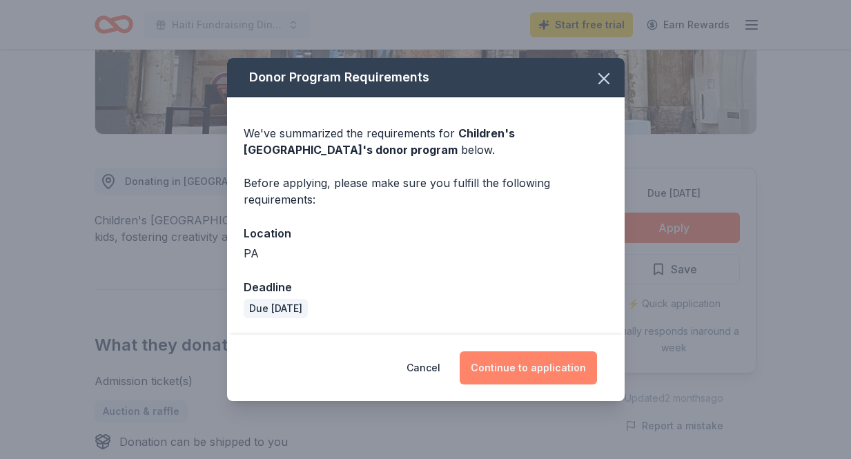
click at [514, 363] on button "Continue to application" at bounding box center [527, 367] width 137 height 33
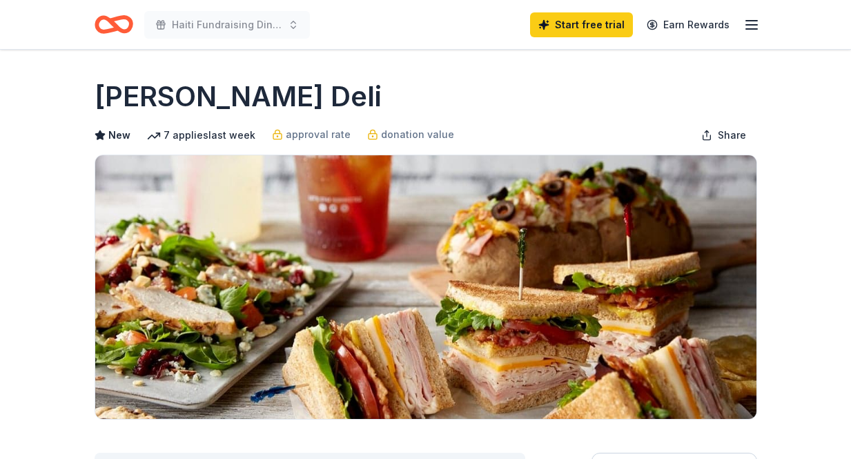
scroll to position [348, 0]
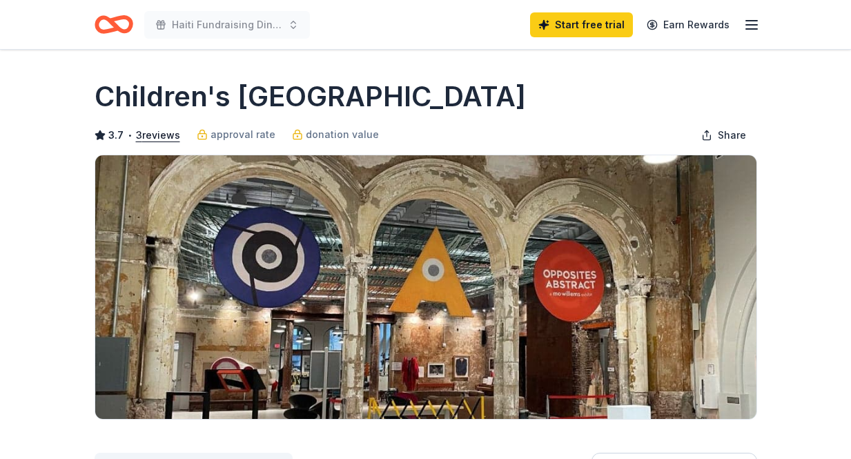
scroll to position [378, 0]
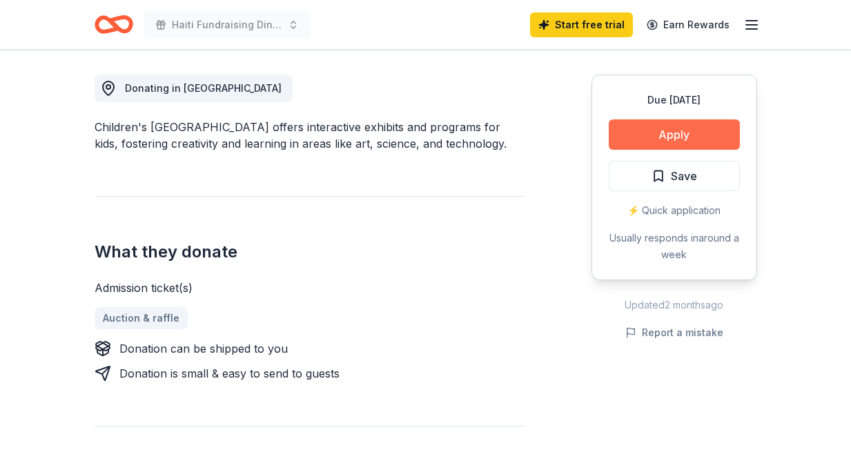
click at [666, 132] on button "Apply" at bounding box center [673, 134] width 131 height 30
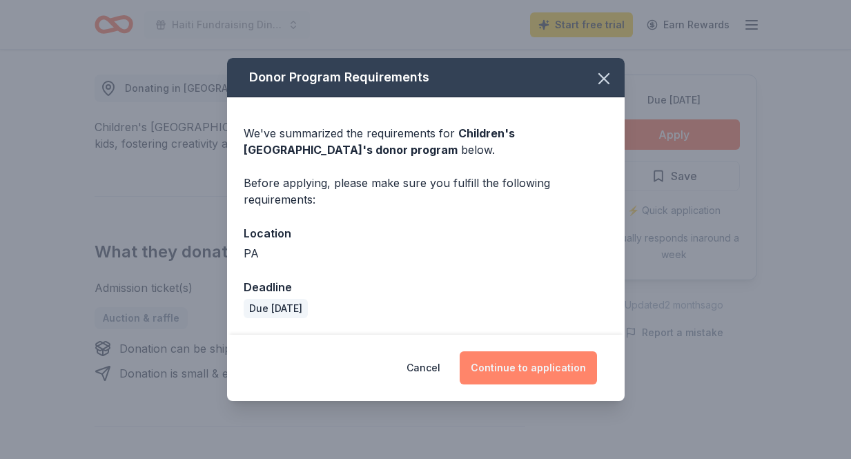
click at [519, 368] on button "Continue to application" at bounding box center [527, 367] width 137 height 33
